Goal: Find specific page/section: Find specific page/section

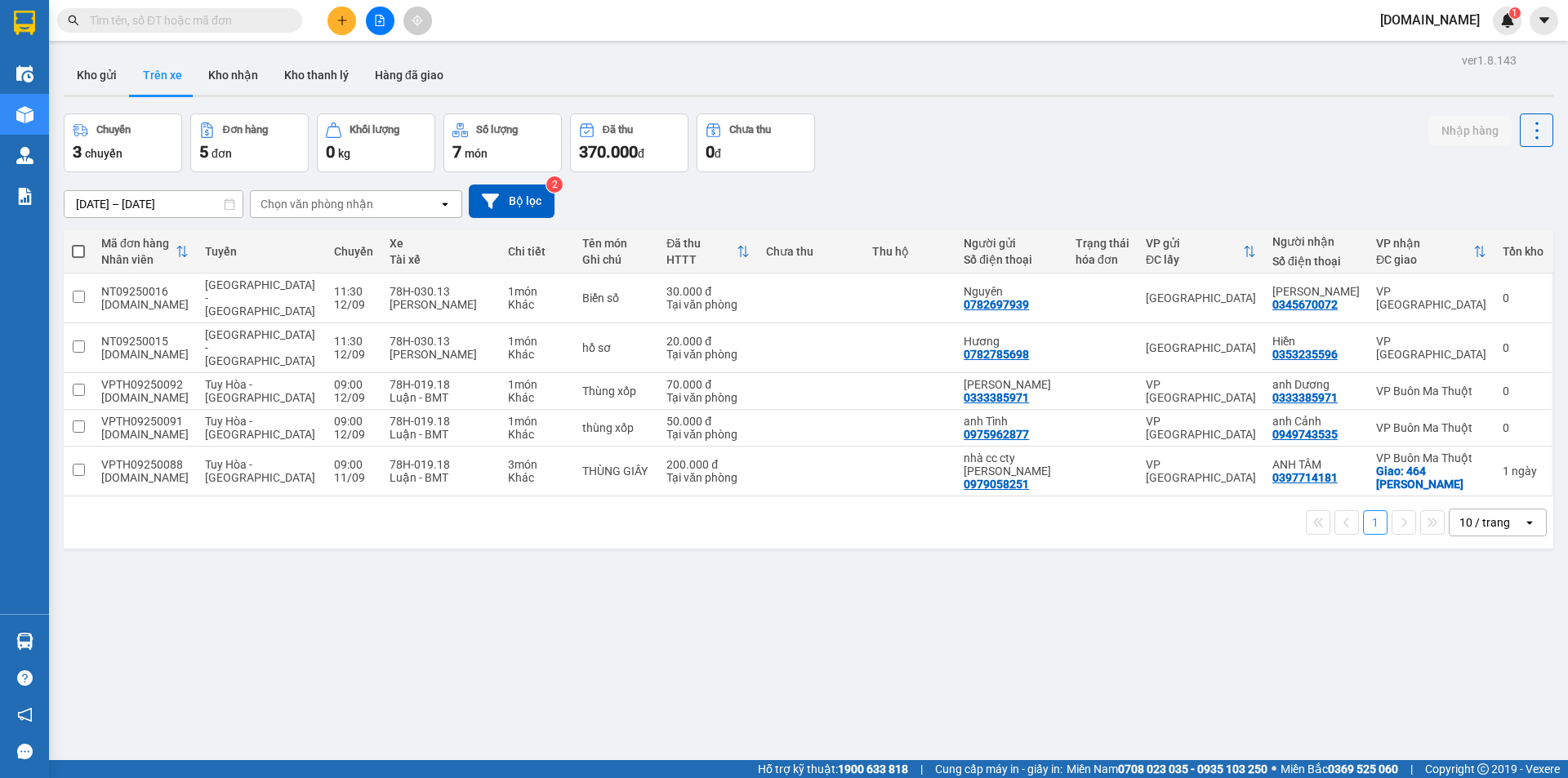
click at [354, 206] on div "Chọn văn phòng nhận" at bounding box center [317, 203] width 113 height 16
click at [298, 257] on div "[GEOGRAPHIC_DATA]" at bounding box center [355, 267] width 212 height 29
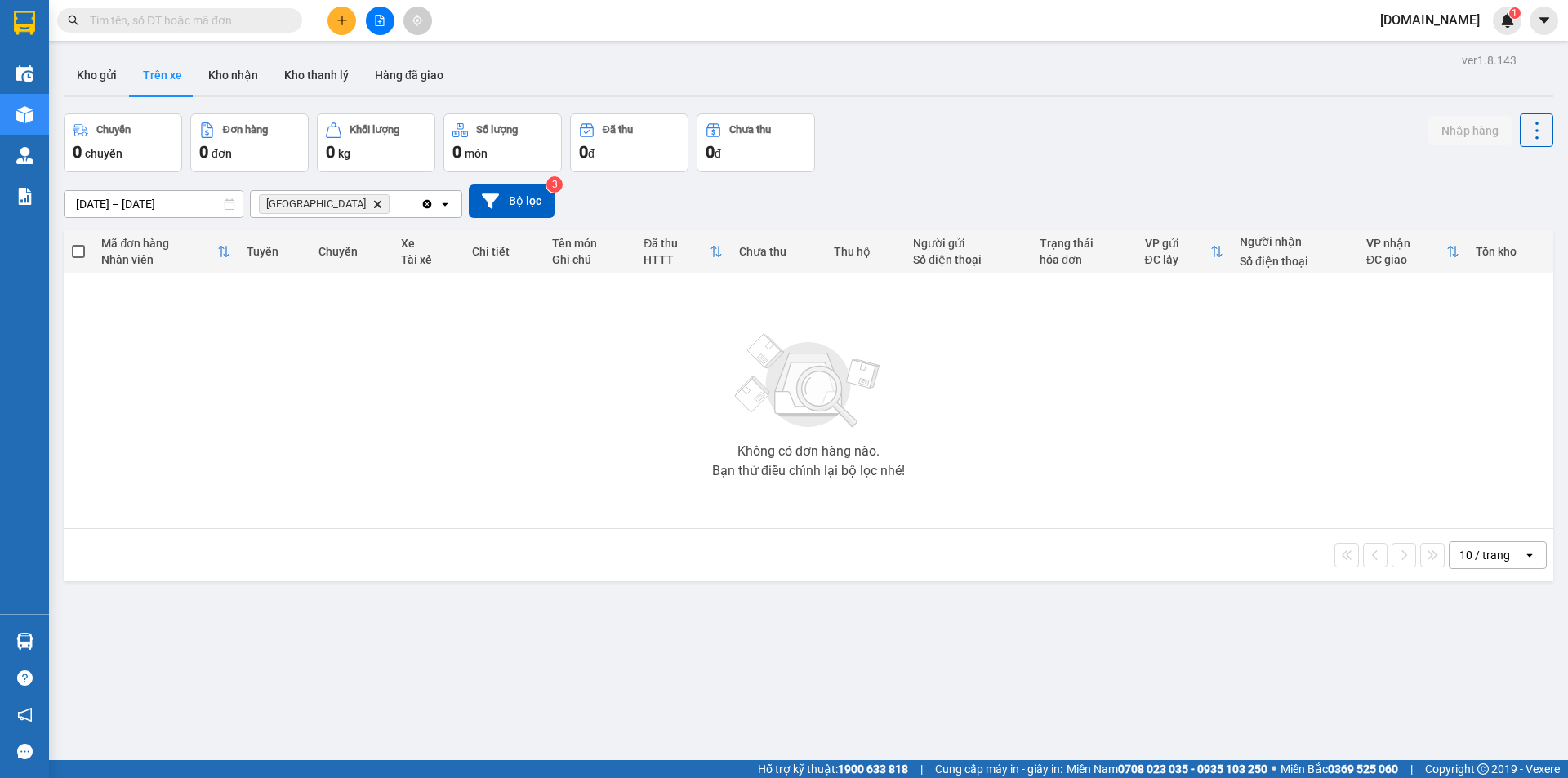
click at [424, 200] on icon "Clear all" at bounding box center [428, 204] width 13 height 13
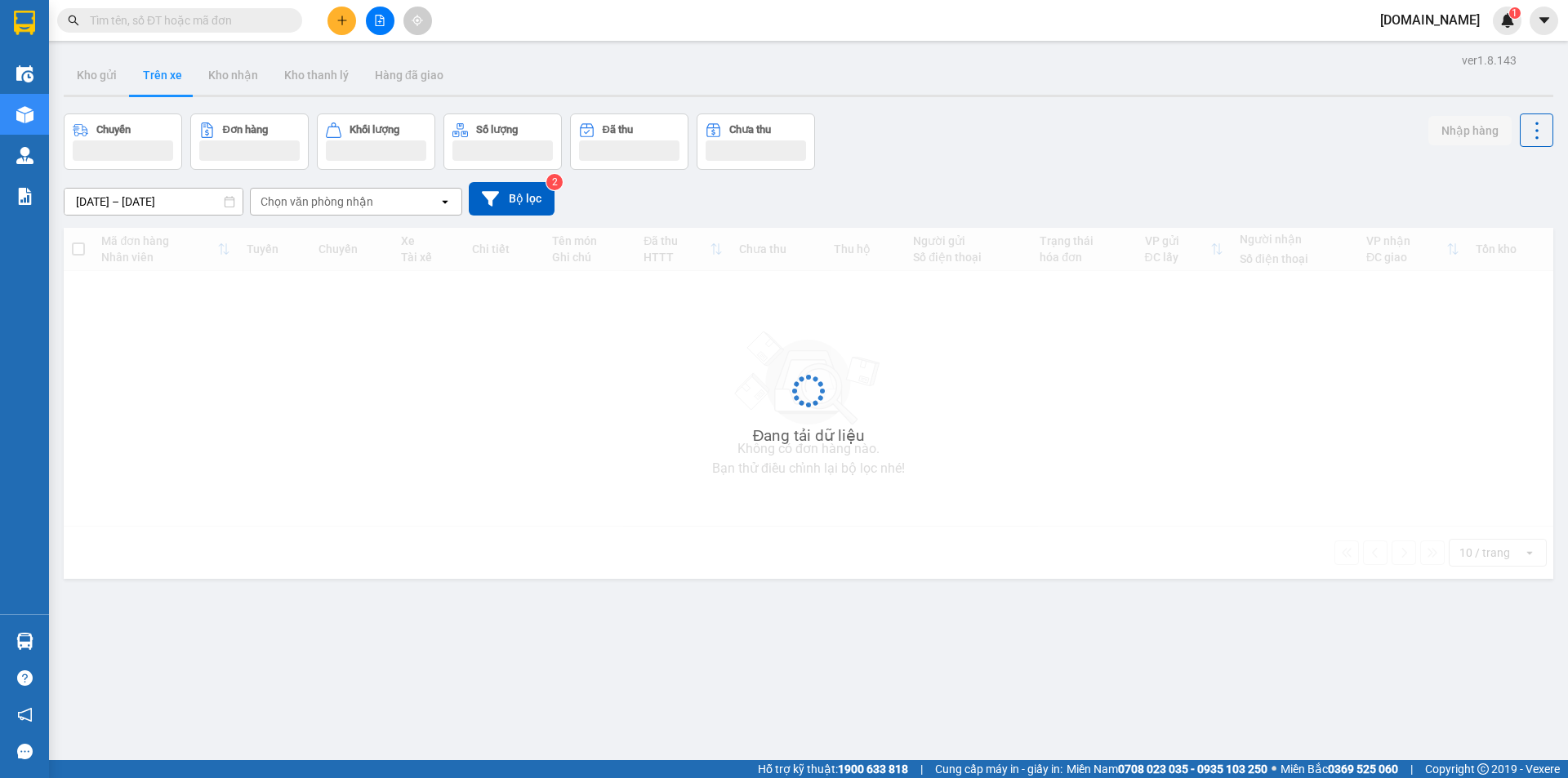
click at [311, 213] on div "Chọn văn phòng nhận" at bounding box center [344, 202] width 187 height 26
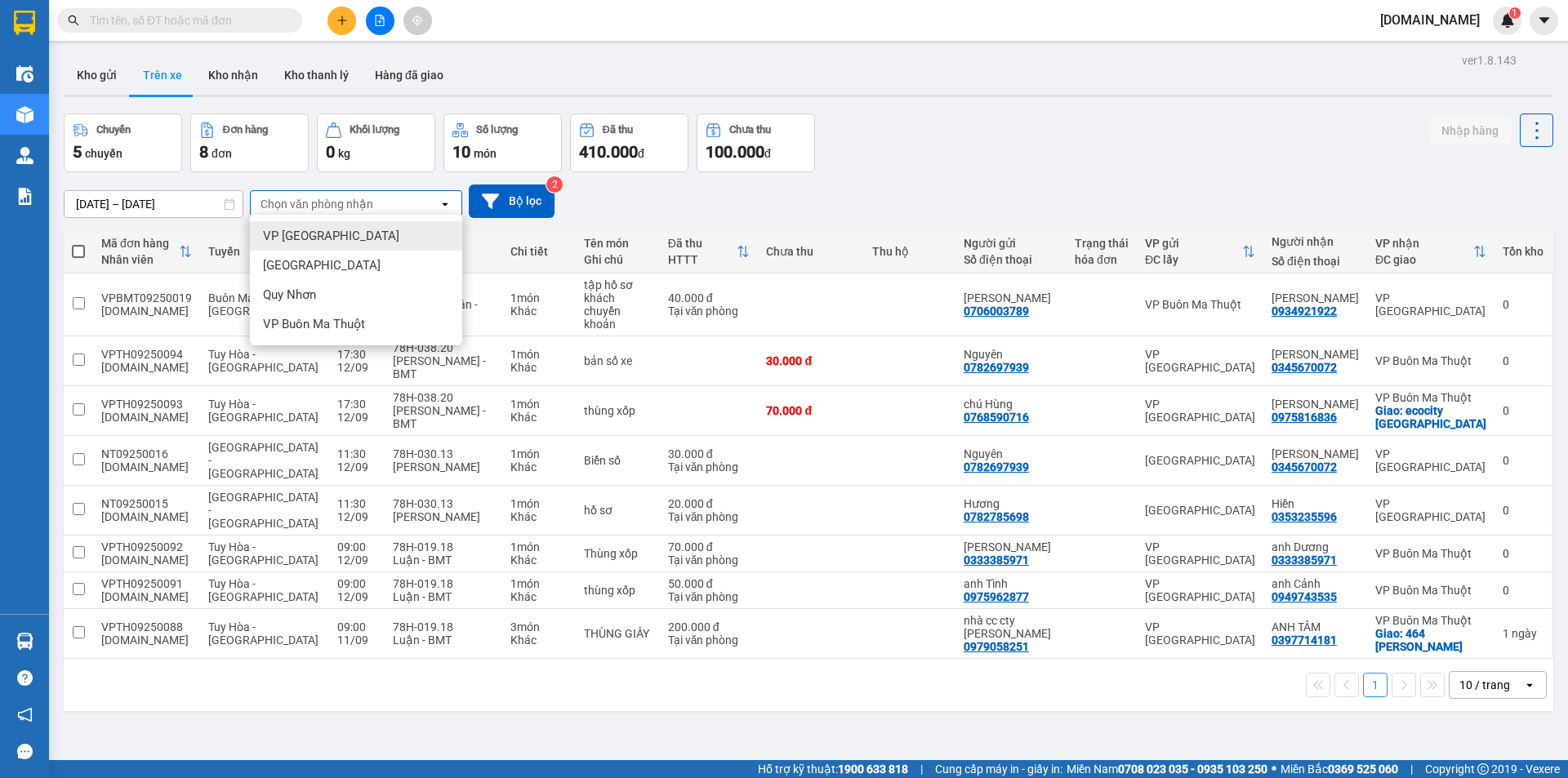
click at [312, 235] on span "VP [GEOGRAPHIC_DATA]" at bounding box center [331, 235] width 137 height 16
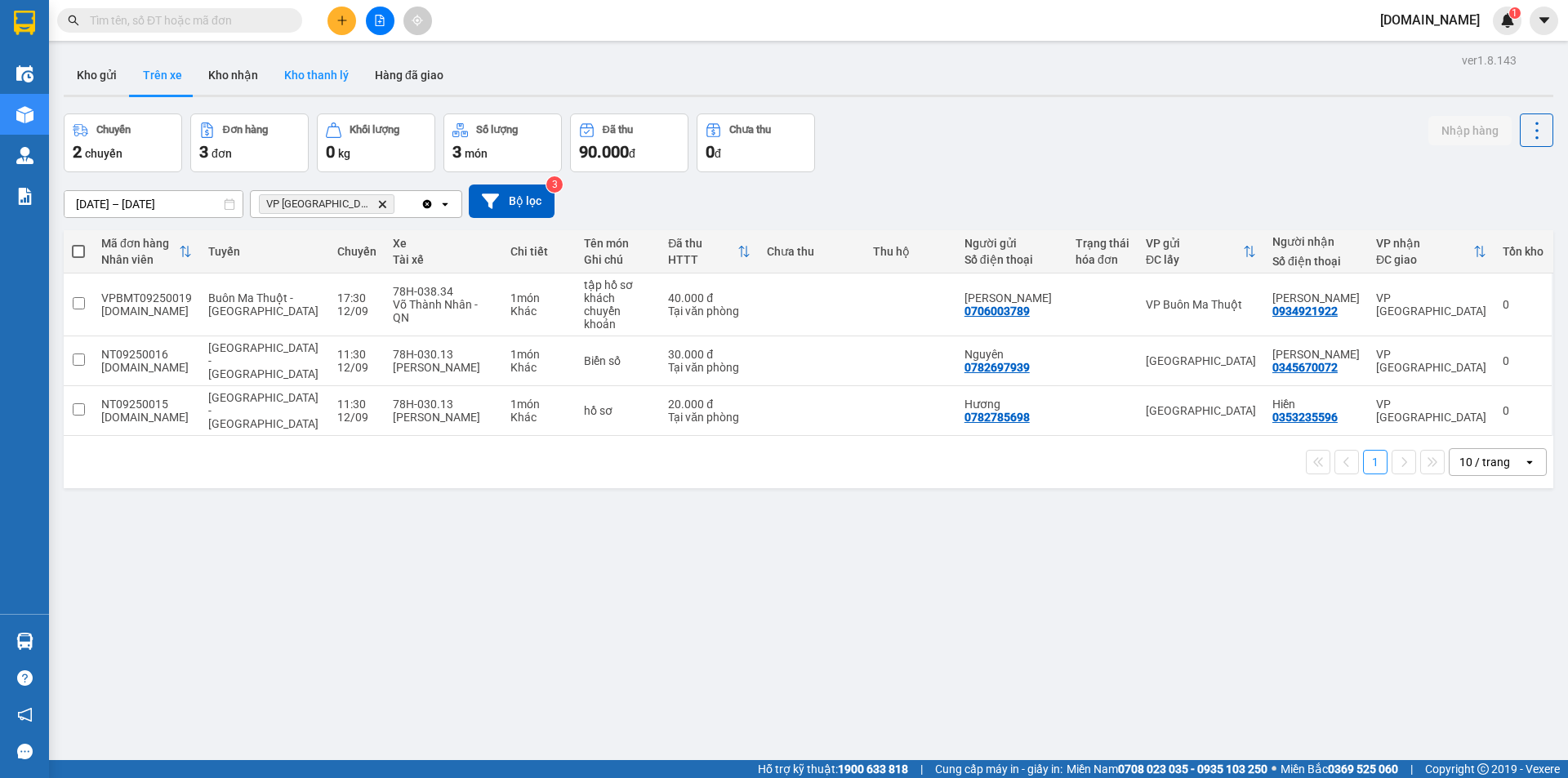
click at [304, 77] on button "Kho thanh lý" at bounding box center [316, 75] width 90 height 40
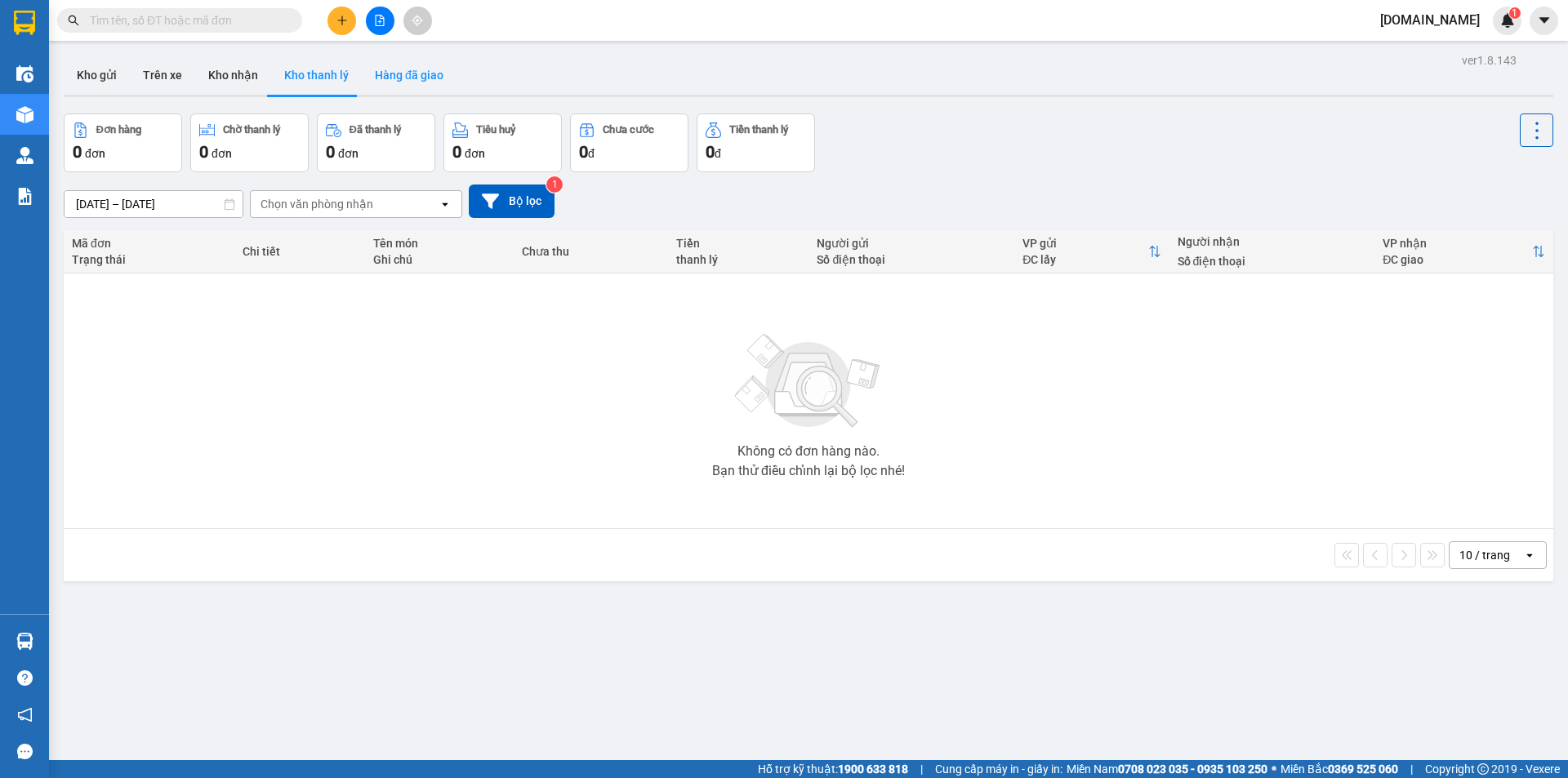
click at [382, 80] on button "Hàng đã giao" at bounding box center [409, 75] width 95 height 40
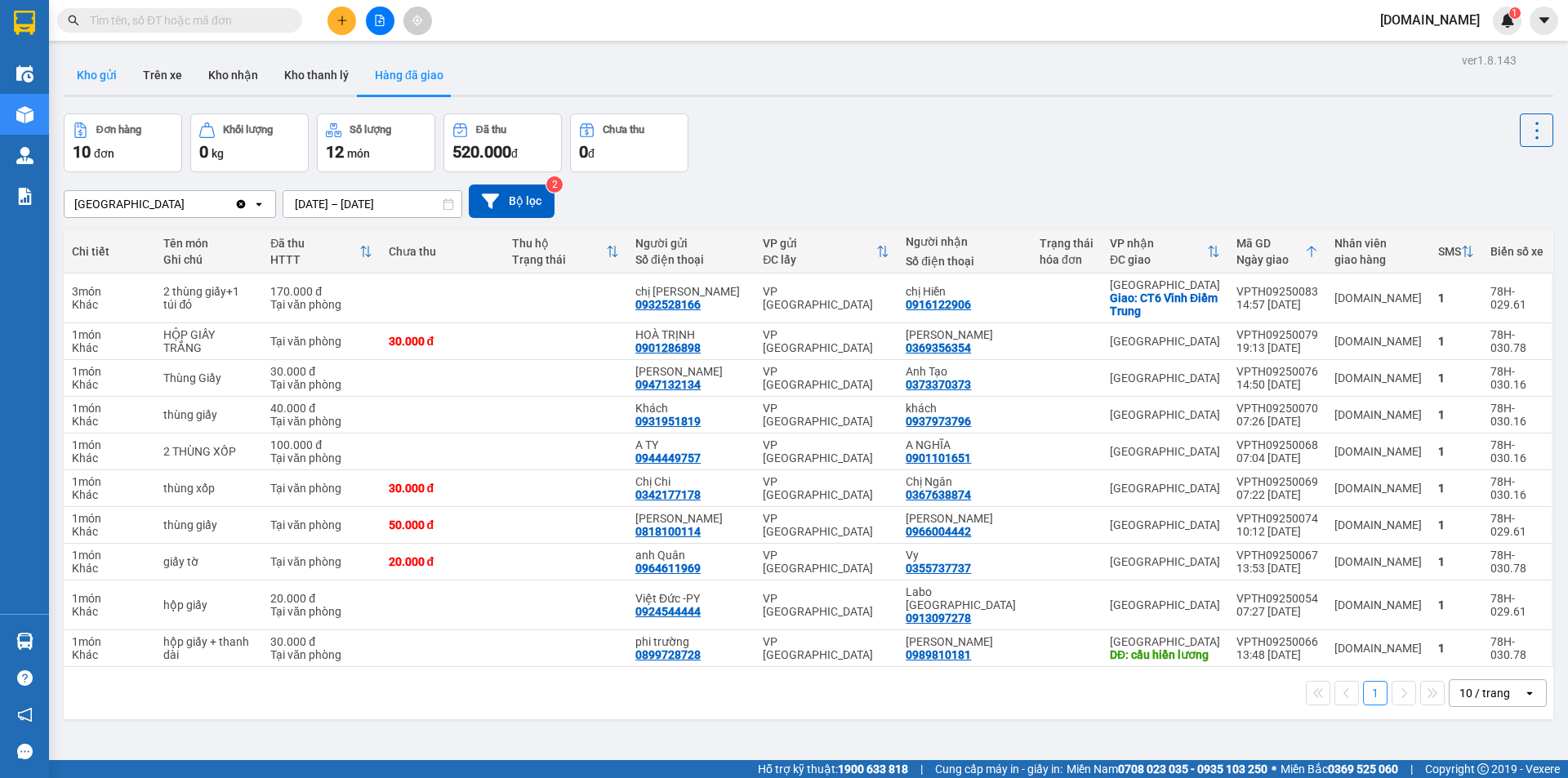
click at [104, 73] on button "Kho gửi" at bounding box center [97, 75] width 66 height 40
